Goal: Transaction & Acquisition: Book appointment/travel/reservation

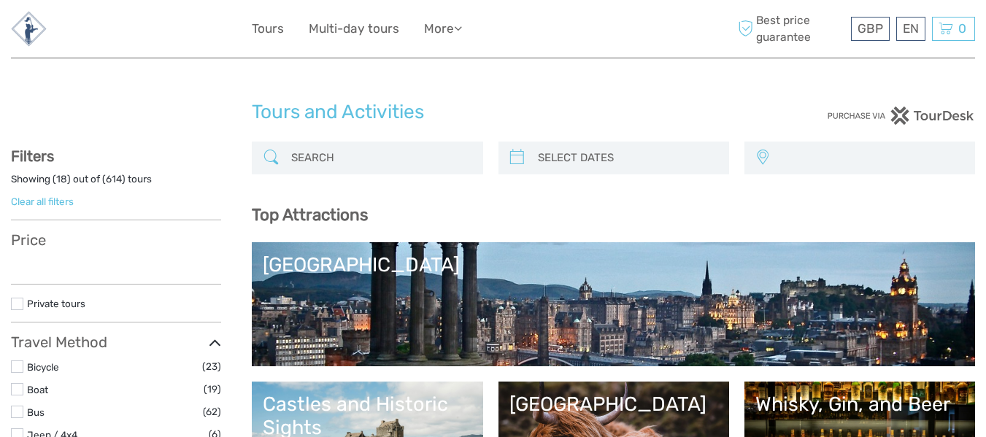
select select
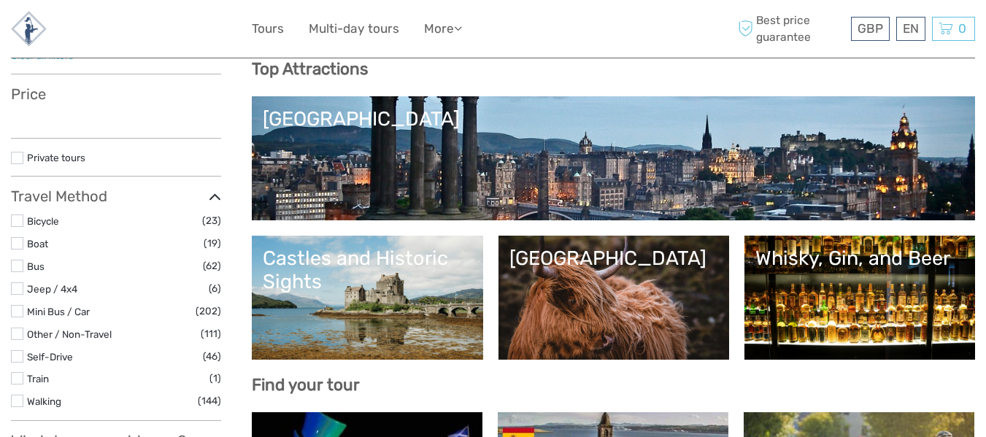
select select
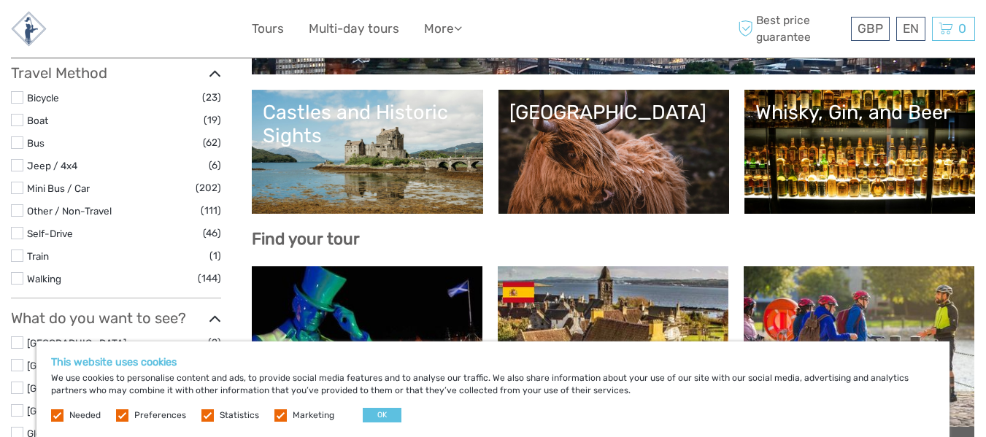
scroll to position [511, 0]
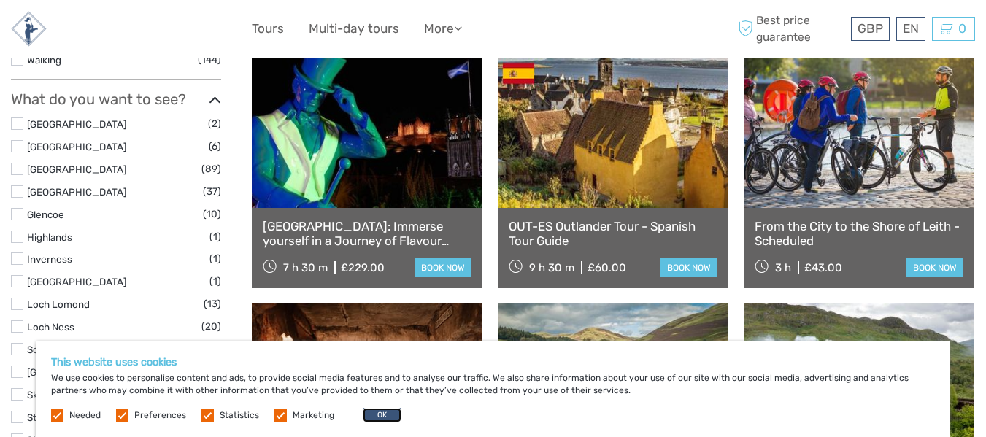
click at [379, 417] on button "OK" at bounding box center [382, 415] width 39 height 15
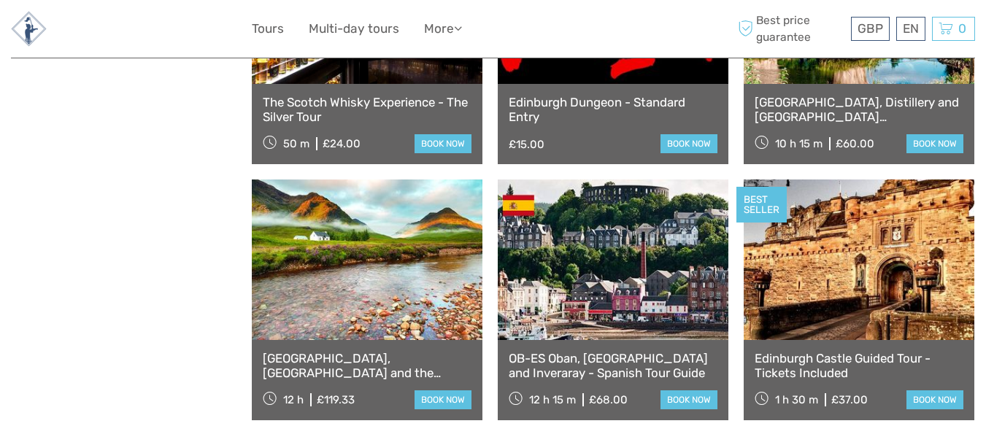
scroll to position [1751, 0]
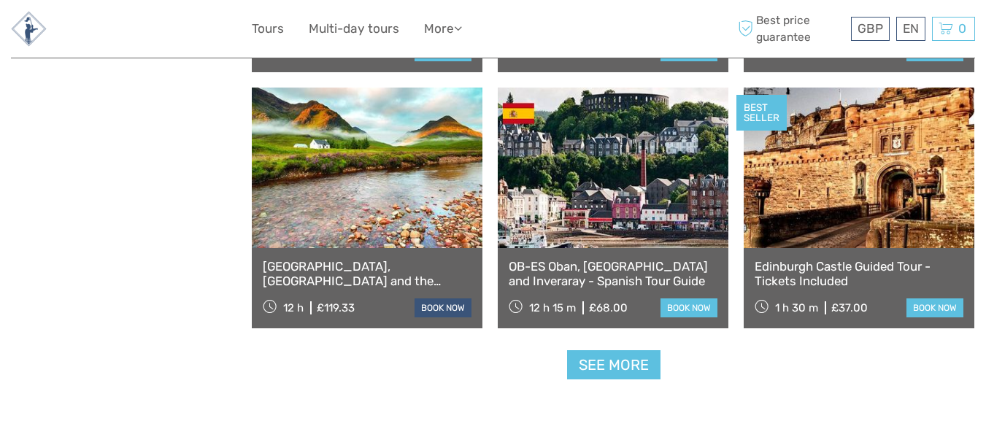
click at [429, 304] on link "book now" at bounding box center [443, 307] width 57 height 19
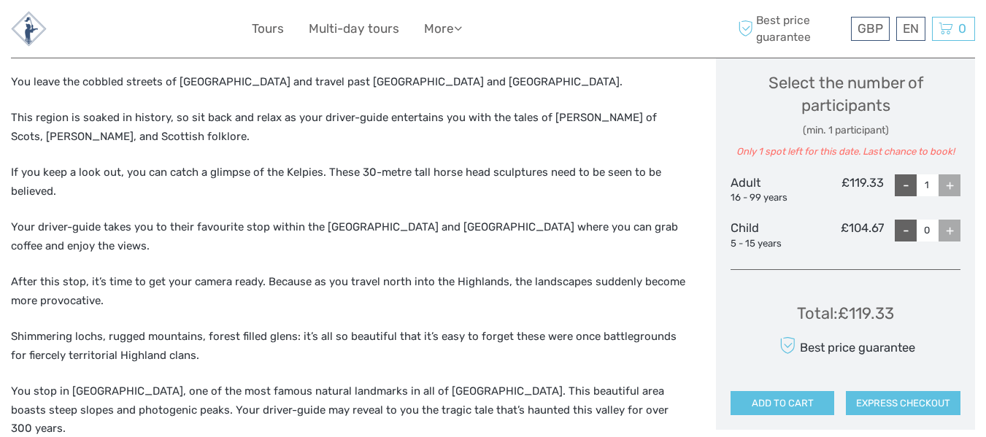
scroll to position [657, 0]
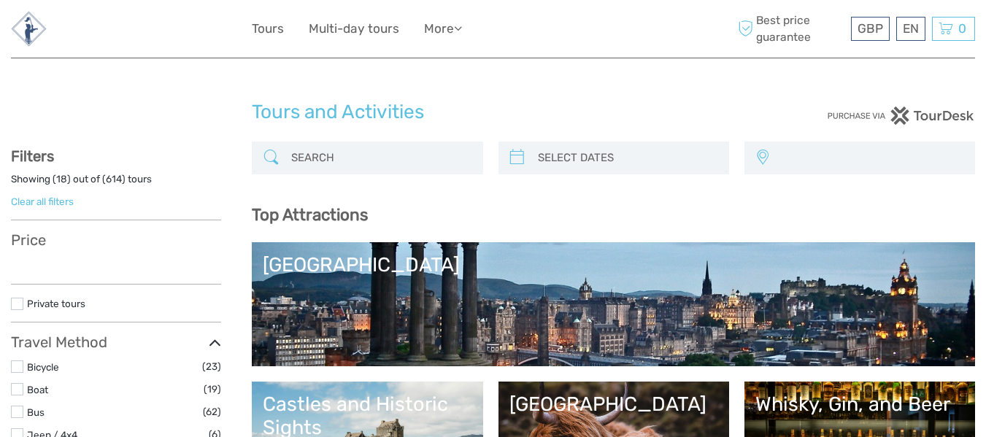
select select
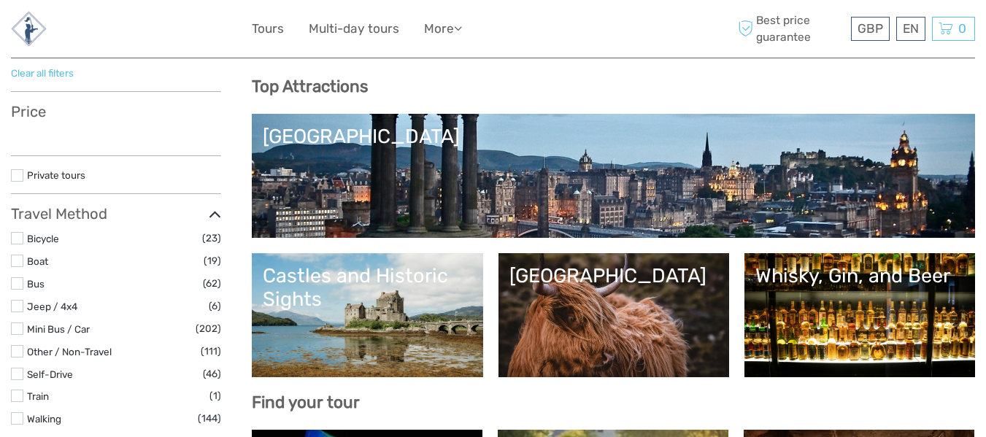
select select
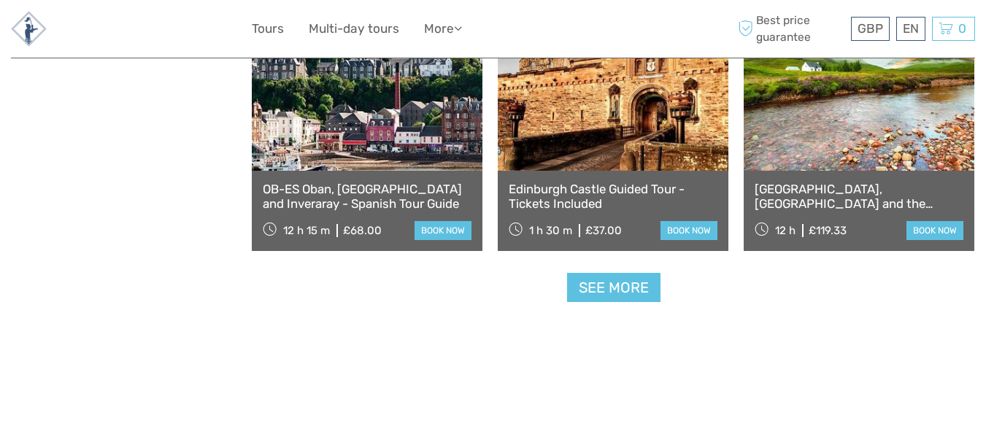
scroll to position [1897, 0]
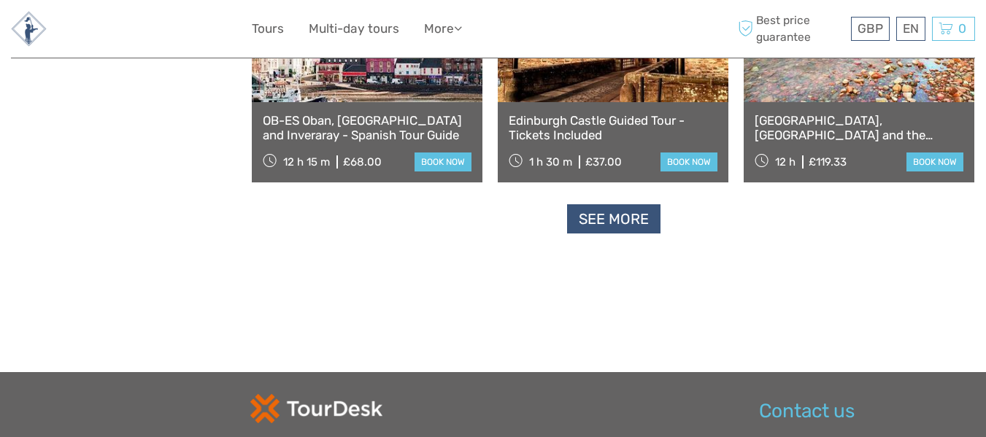
click at [602, 216] on link "See more" at bounding box center [613, 219] width 93 height 30
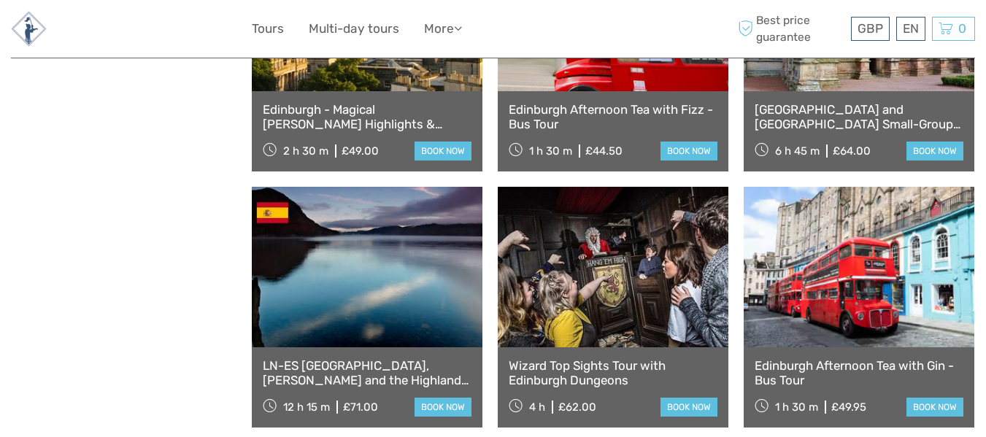
scroll to position [2043, 0]
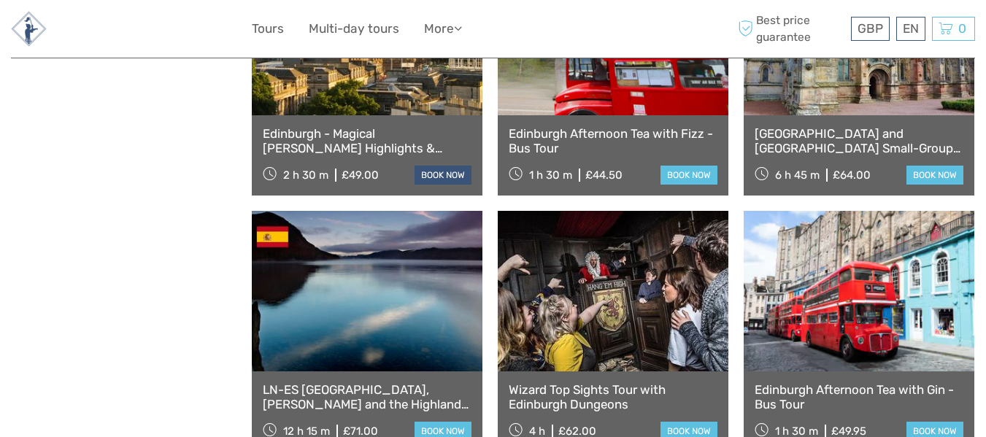
click at [441, 170] on link "book now" at bounding box center [443, 175] width 57 height 19
